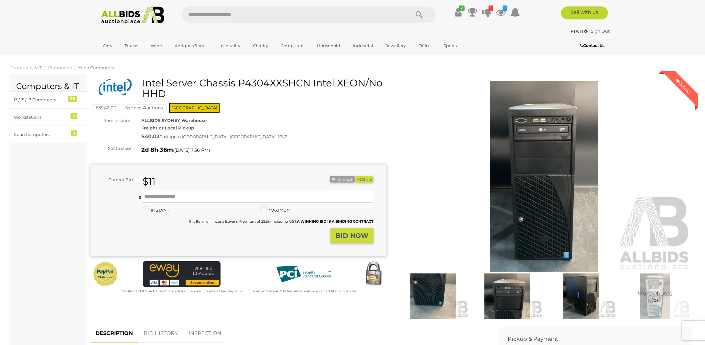
click at [589, 297] on img at bounding box center [581, 296] width 71 height 46
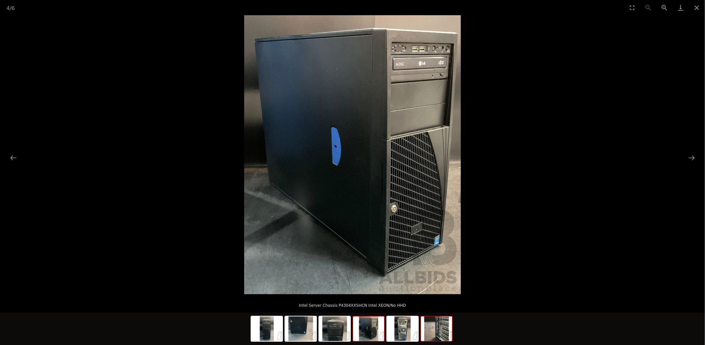
click at [438, 329] on img at bounding box center [436, 328] width 31 height 25
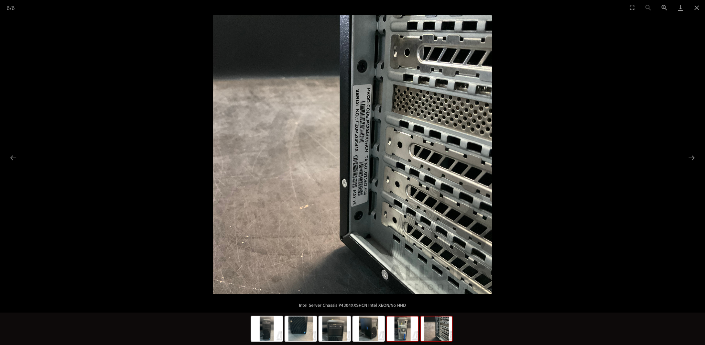
click at [401, 330] on img at bounding box center [402, 328] width 31 height 25
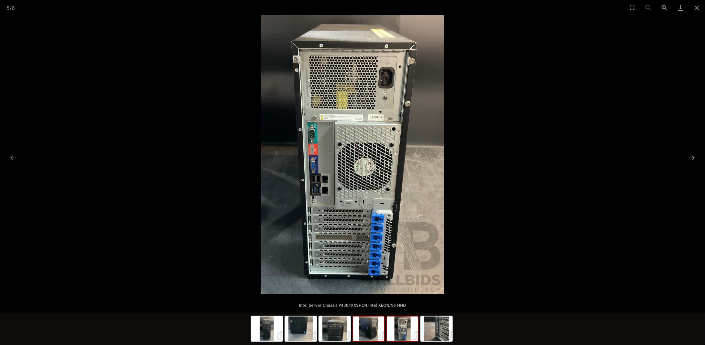
click at [373, 328] on img at bounding box center [368, 328] width 31 height 25
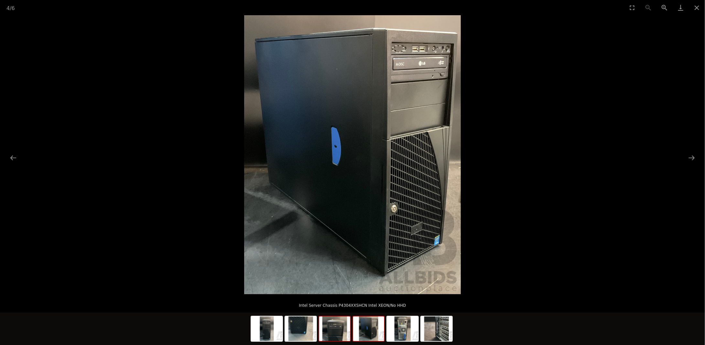
click at [340, 326] on img at bounding box center [334, 328] width 31 height 25
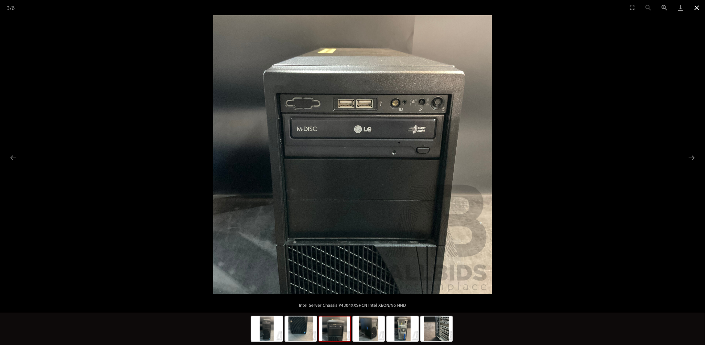
click at [697, 8] on button "Close gallery" at bounding box center [697, 7] width 16 height 15
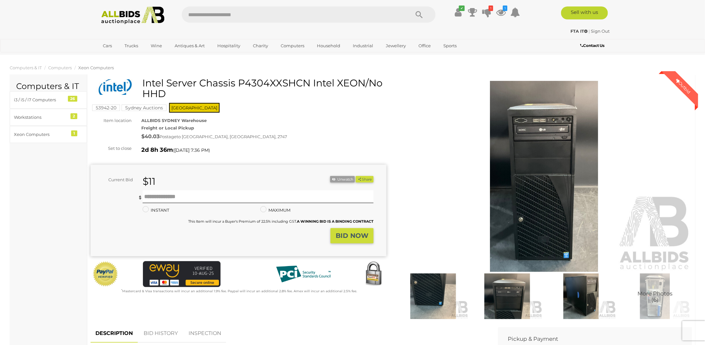
click at [270, 80] on h1 "Intel Server Chassis P4304XXSHCN Intel XEON/No HHD" at bounding box center [239, 88] width 291 height 21
copy h1 "P4304XXSHCN"
click at [650, 288] on img at bounding box center [655, 296] width 71 height 46
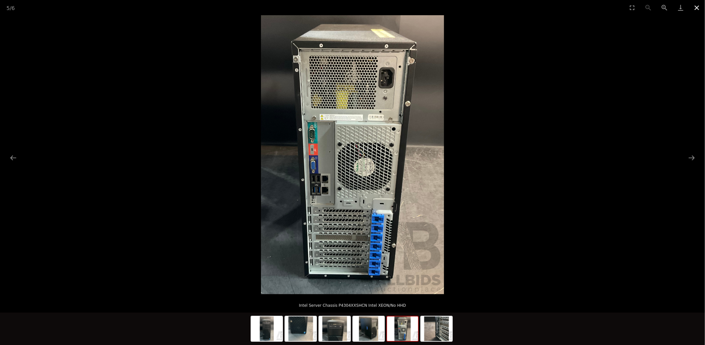
click at [699, 5] on button "Close gallery" at bounding box center [697, 7] width 16 height 15
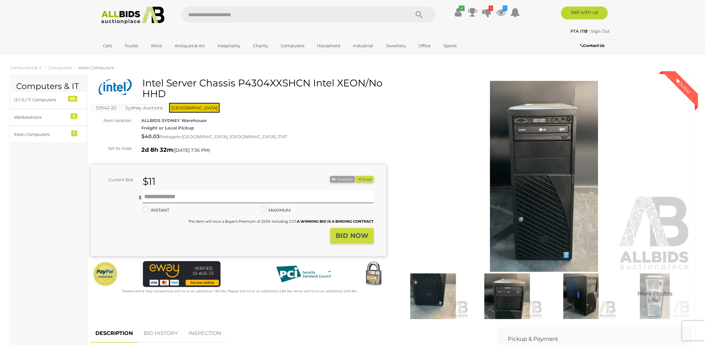
click at [336, 123] on div "ALLBIDS SYDNEY Warehouse Freight or Local Pickup $40.03 Postage to [GEOGRAPHIC_…" at bounding box center [264, 129] width 255 height 25
drag, startPoint x: 142, startPoint y: 83, endPoint x: 237, endPoint y: 82, distance: 94.8
click at [237, 82] on h1 "Intel Server Chassis P4304XXSHCN Intel XEON/No HHD" at bounding box center [239, 88] width 291 height 21
click at [307, 128] on div "ALLBIDS SYDNEY Warehouse Freight or Local Pickup $40.03 Postage to [GEOGRAPHIC_…" at bounding box center [264, 129] width 255 height 25
